Goal: Task Accomplishment & Management: Check status

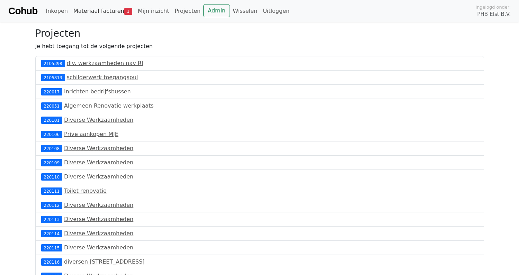
click at [105, 7] on link "Materiaal facturen 1" at bounding box center [103, 11] width 64 height 14
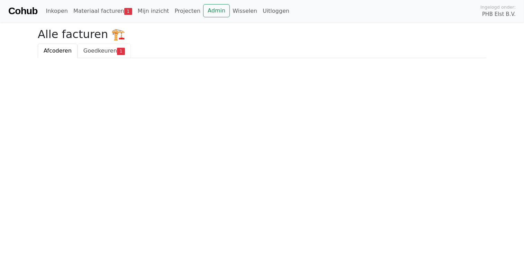
click at [94, 47] on span "Goedkeuren" at bounding box center [100, 50] width 34 height 7
